Goal: Communication & Community: Ask a question

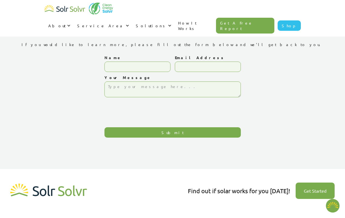
type textarea "x"
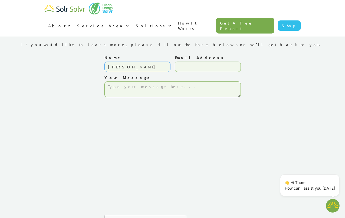
type input "Tamiya Barnes"
type input "Tamiya.Barnes@businessbegins.net"
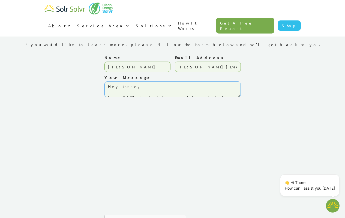
scroll to position [101, 0]
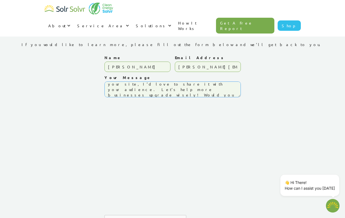
type textarea "Hey there, In today’s industrial world, outdated setups don’t just slow things …"
type input "Please wait..."
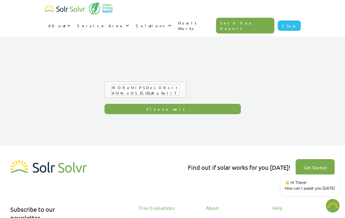
type textarea "x"
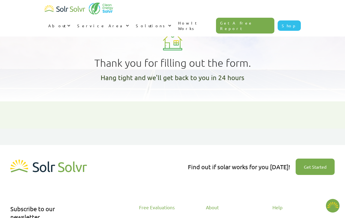
type textarea "x"
